Goal: Transaction & Acquisition: Register for event/course

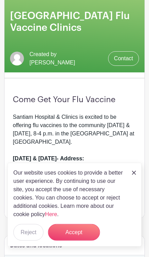
scroll to position [96, 0]
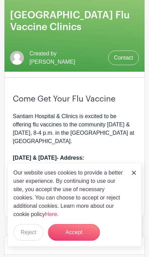
click at [132, 175] on img at bounding box center [134, 173] width 4 height 4
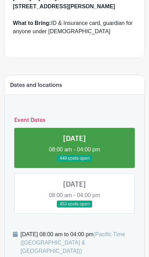
scroll to position [263, 0]
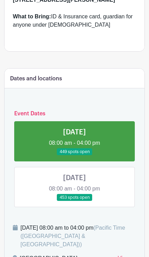
click at [74, 201] on link at bounding box center [74, 201] width 0 height 0
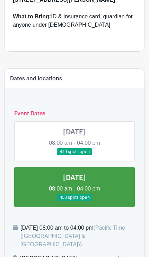
click at [74, 201] on link at bounding box center [74, 201] width 0 height 0
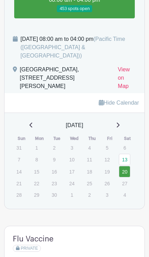
scroll to position [452, 0]
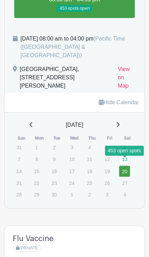
click at [128, 166] on link "20" at bounding box center [124, 171] width 11 height 11
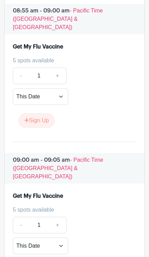
scroll to position [2354, 0]
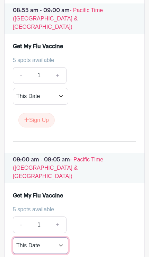
click at [64, 237] on select "This Date Select Dates" at bounding box center [40, 245] width 55 height 17
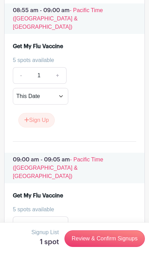
click at [112, 247] on link "Review & Confirm Signups" at bounding box center [104, 238] width 80 height 17
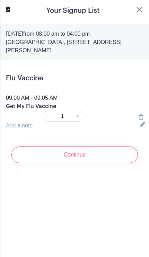
click at [94, 163] on input "Continue" at bounding box center [74, 155] width 126 height 17
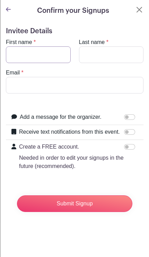
click at [58, 47] on input "First name" at bounding box center [38, 54] width 65 height 17
type input "[PERSON_NAME]"
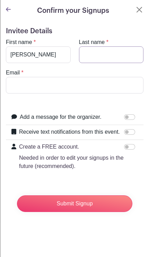
click at [119, 54] on input "Last name" at bounding box center [111, 54] width 65 height 17
type input "[PERSON_NAME]"
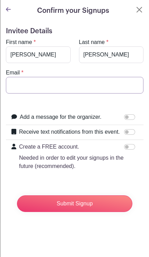
click at [86, 80] on input "Email" at bounding box center [75, 85] width 138 height 17
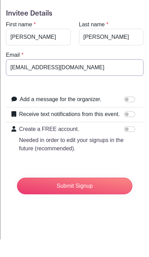
type input "[EMAIL_ADDRESS][DOMAIN_NAME]"
click at [129, 129] on input "Receive text notifications from this event." at bounding box center [129, 132] width 11 height 6
checkbox input "true"
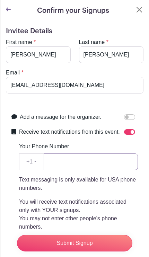
click at [101, 165] on input "Your Phone Number" at bounding box center [91, 161] width 94 height 17
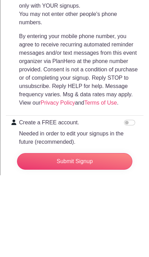
scroll to position [122, 0]
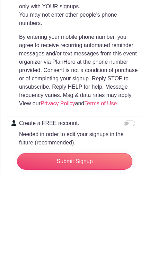
type input "8053500431"
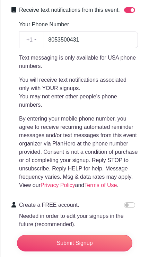
click at [98, 257] on div "Submit Signup" at bounding box center [74, 243] width 126 height 28
click at [80, 251] on input "Submit Signup" at bounding box center [74, 243] width 115 height 17
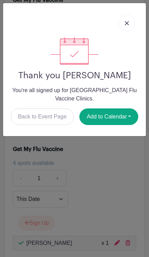
click at [121, 118] on button "Add to Calendar" at bounding box center [108, 116] width 59 height 17
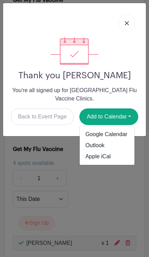
click at [119, 131] on link "Google Calendar" at bounding box center [107, 134] width 55 height 11
